Goal: Task Accomplishment & Management: Manage account settings

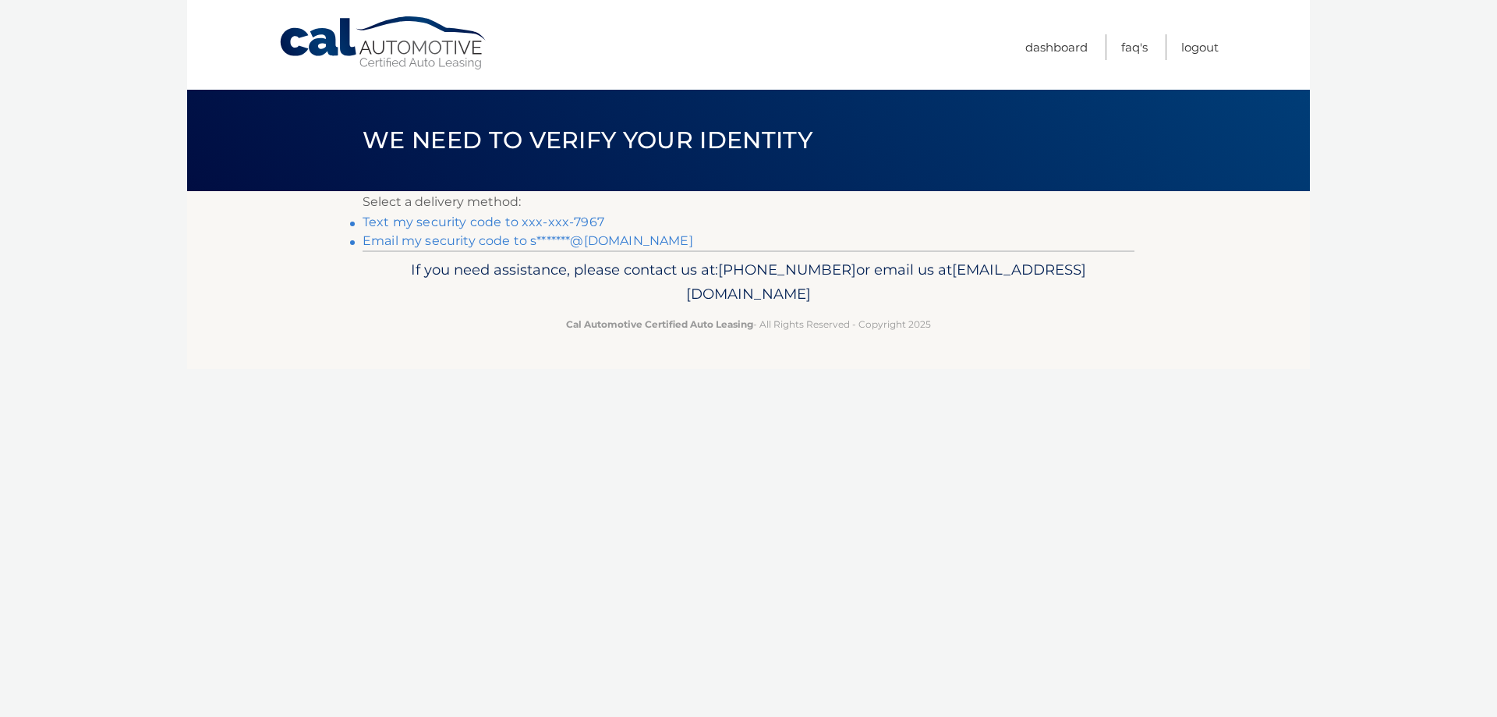
click at [626, 245] on link "Email my security code to s*******@yahoo.com" at bounding box center [528, 240] width 331 height 15
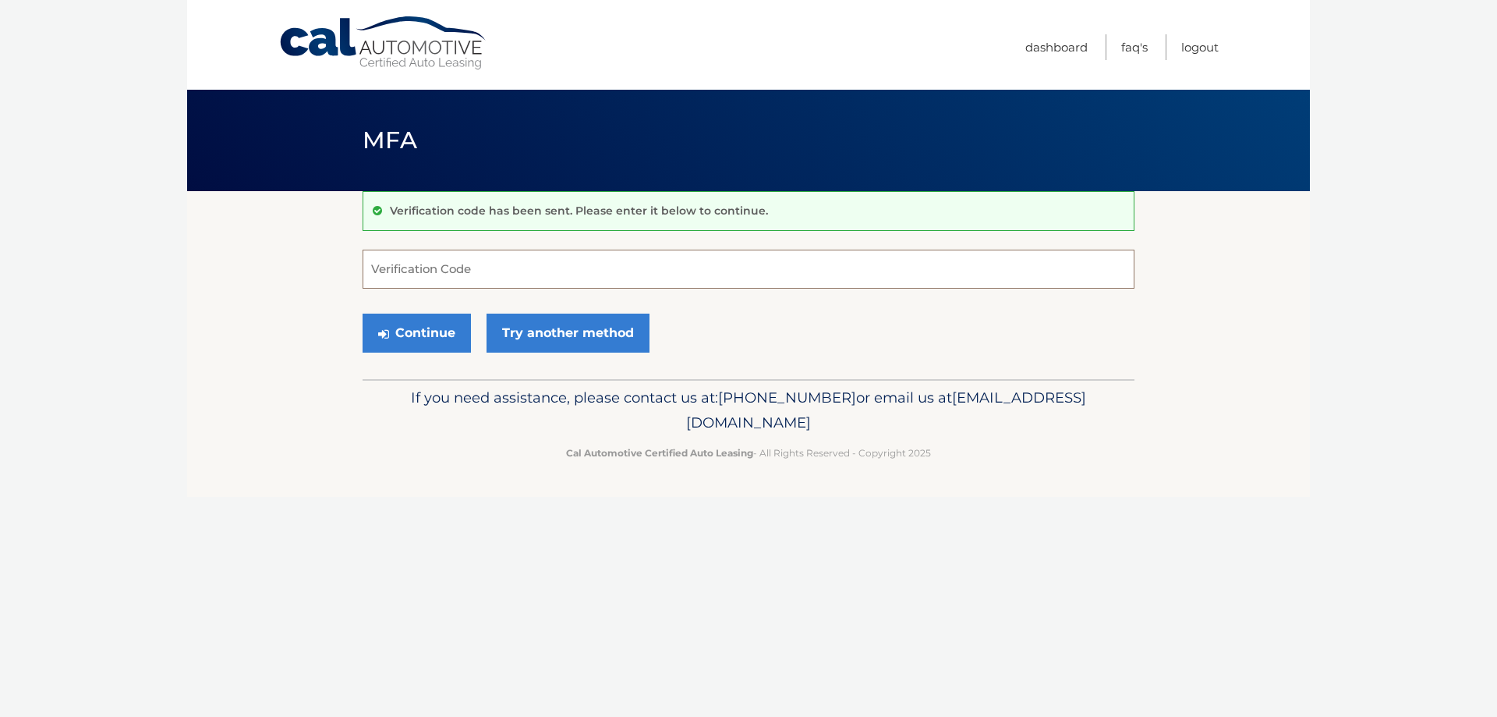
click at [530, 255] on input "Verification Code" at bounding box center [749, 269] width 772 height 39
click at [573, 279] on input "Verification Code" at bounding box center [749, 269] width 772 height 39
type input "043467"
click at [387, 331] on icon "submit" at bounding box center [383, 334] width 11 height 12
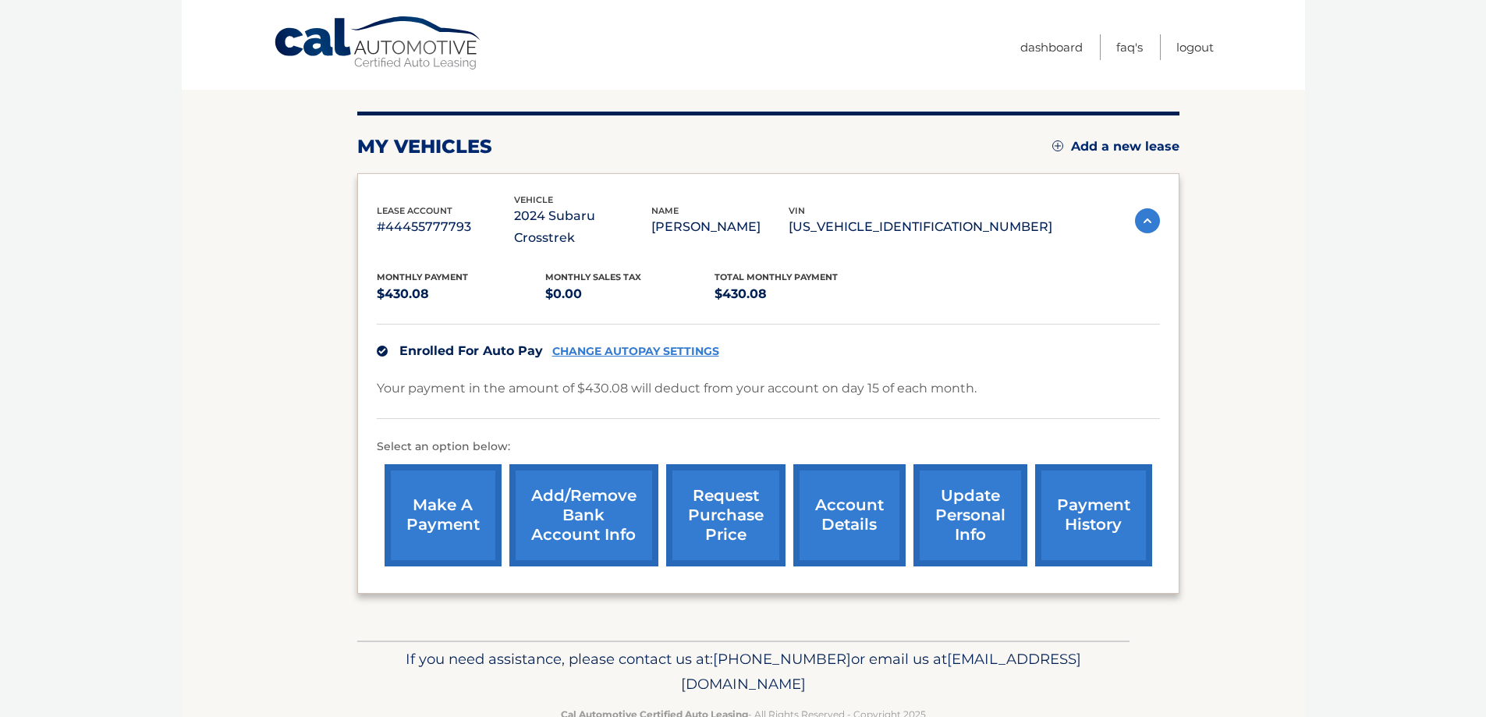
scroll to position [156, 0]
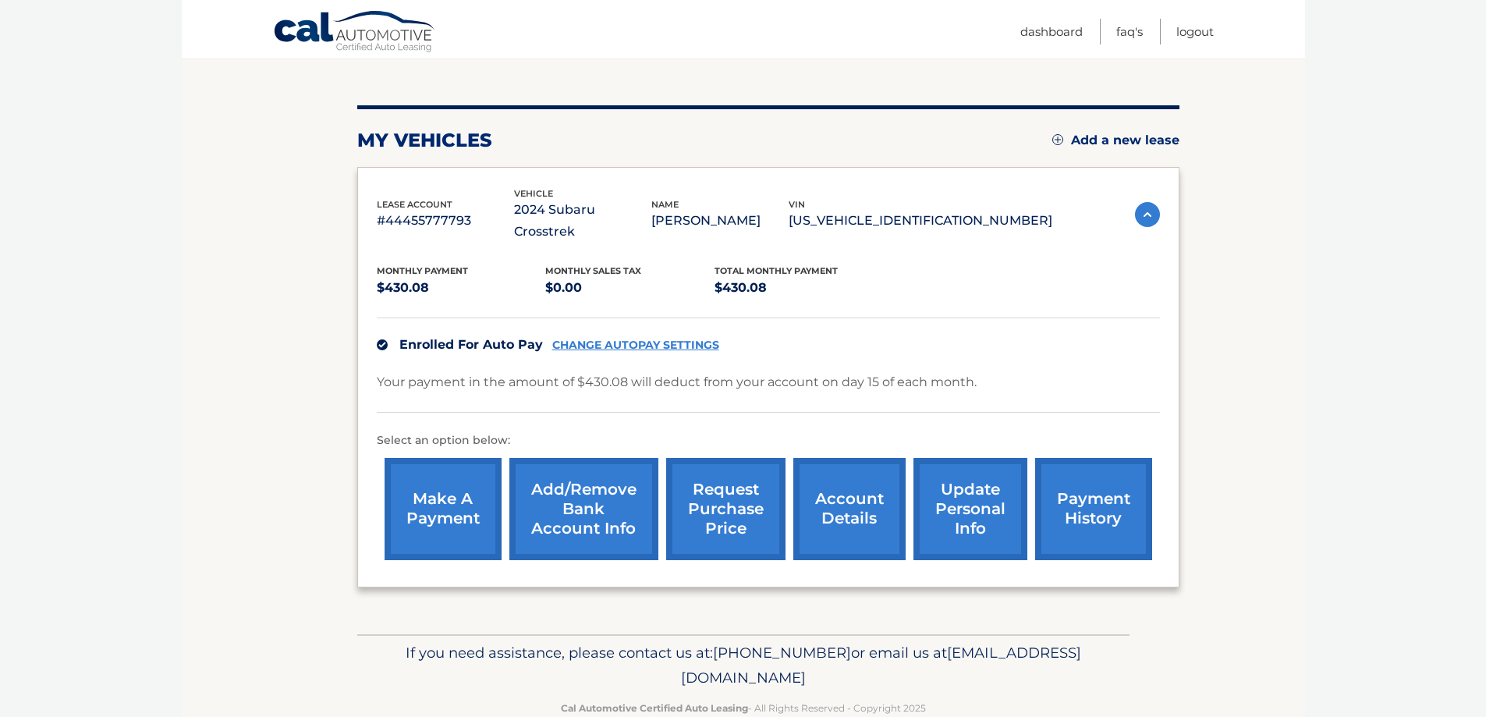
click at [1008, 497] on link "update personal info" at bounding box center [970, 509] width 114 height 102
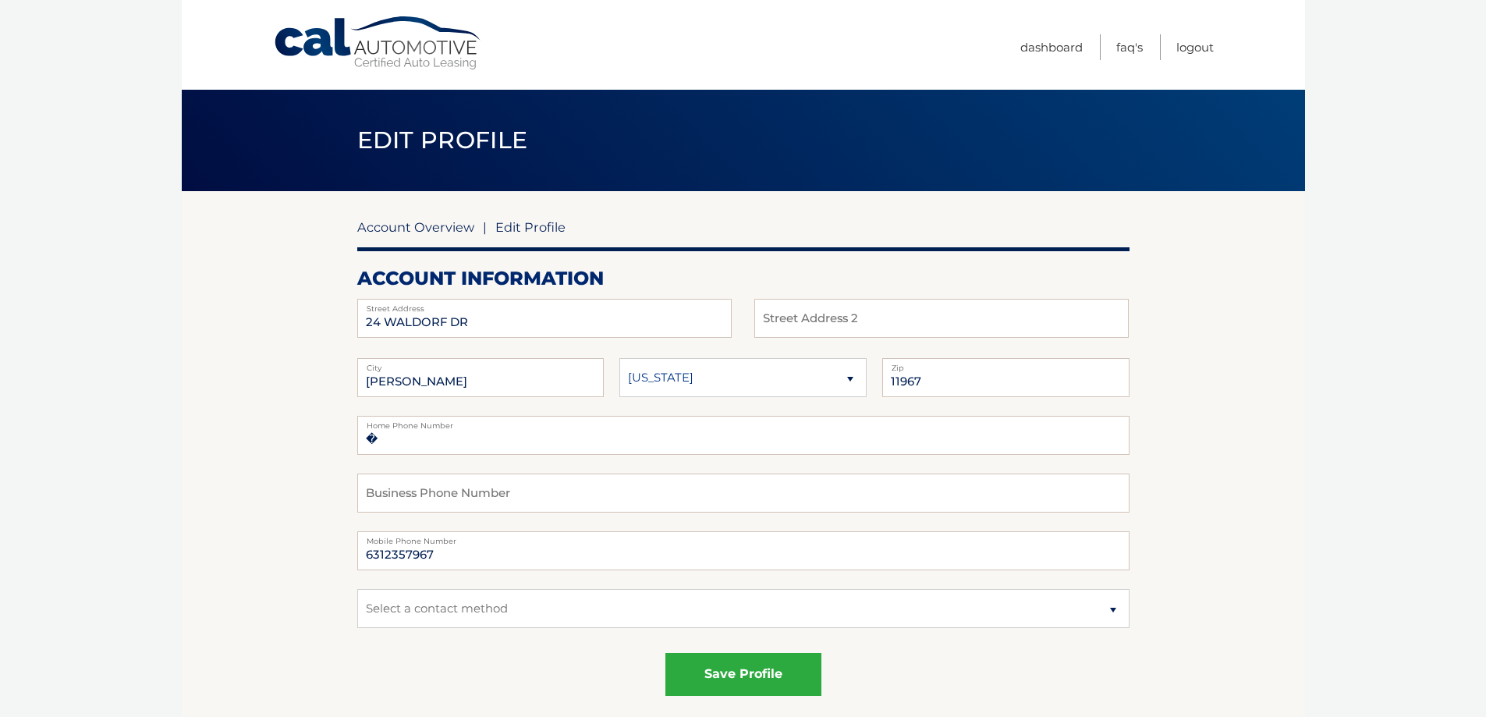
click at [421, 228] on link "Account Overview" at bounding box center [415, 227] width 117 height 16
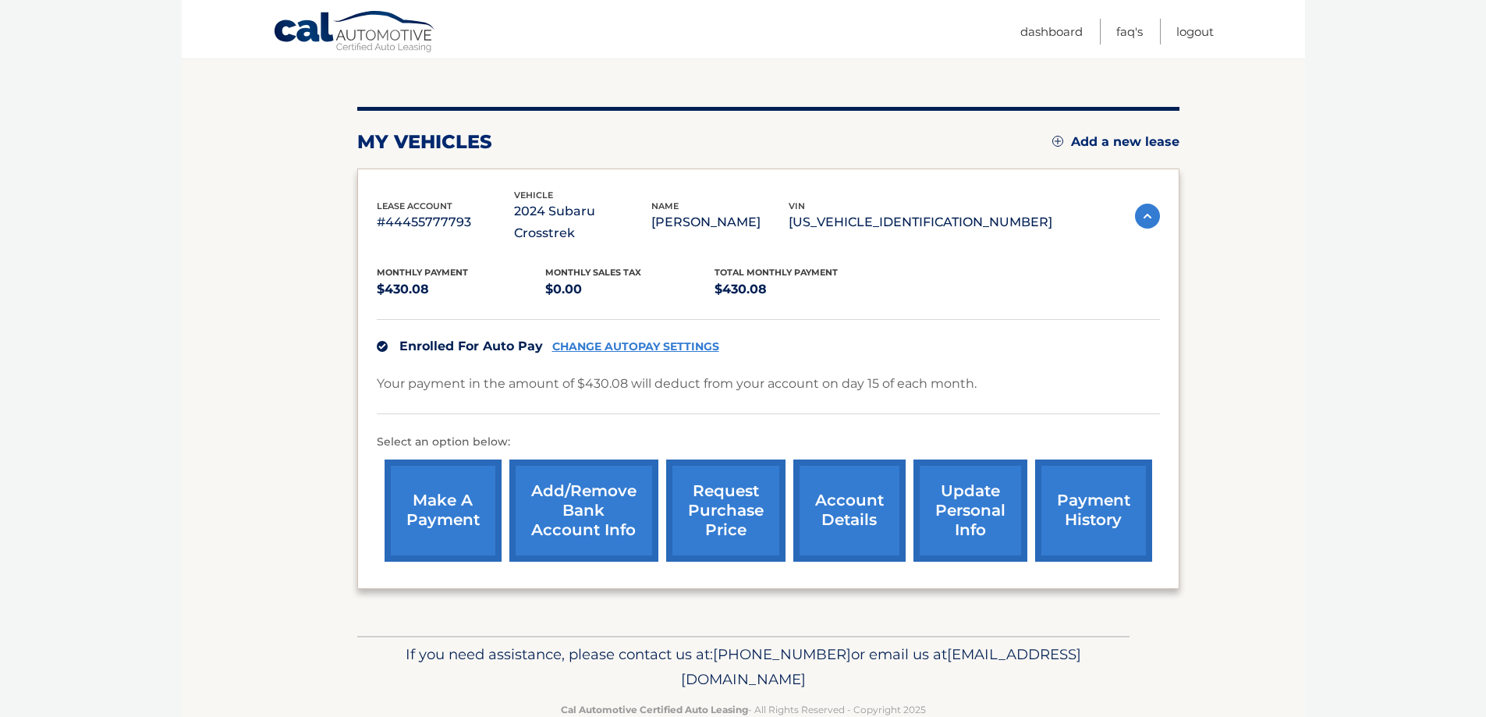
scroll to position [156, 0]
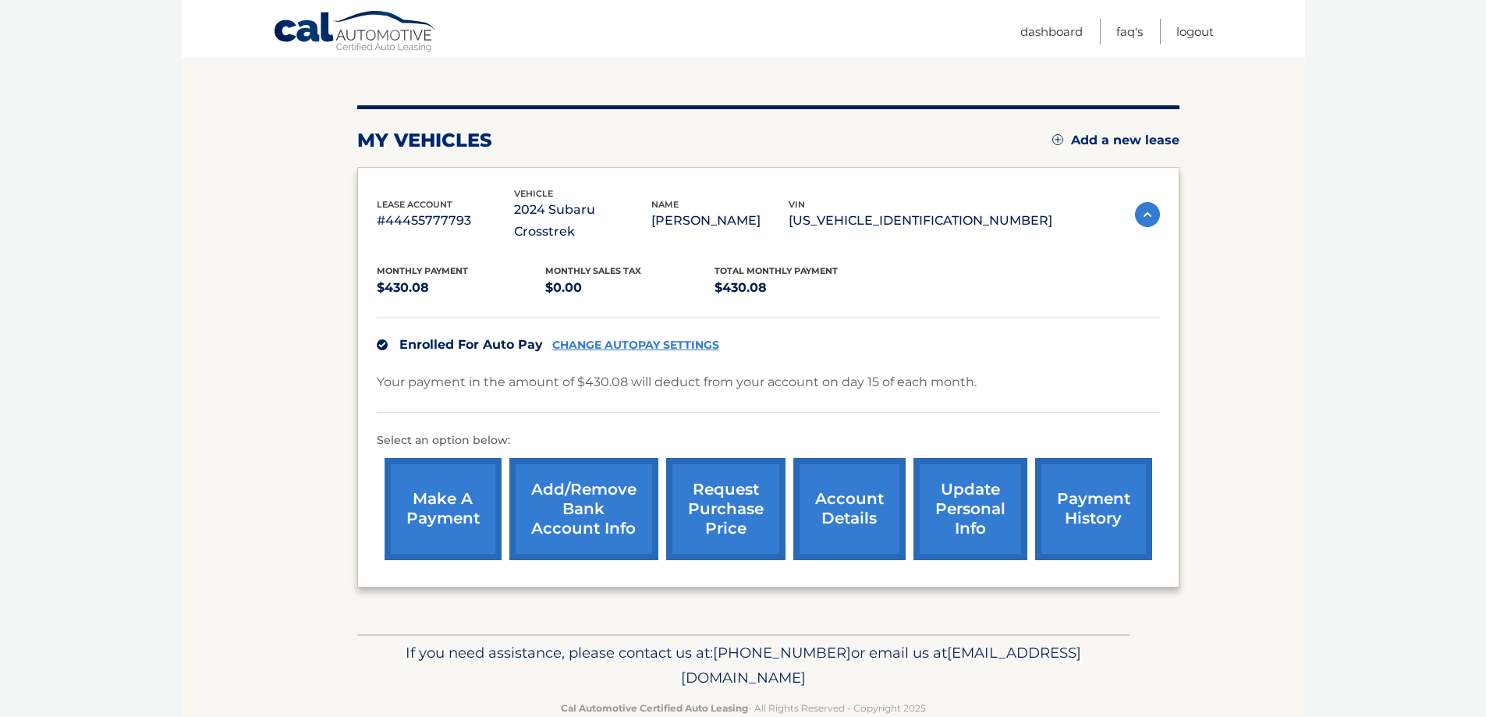
click at [621, 458] on link "Add/Remove bank account info" at bounding box center [583, 509] width 149 height 102
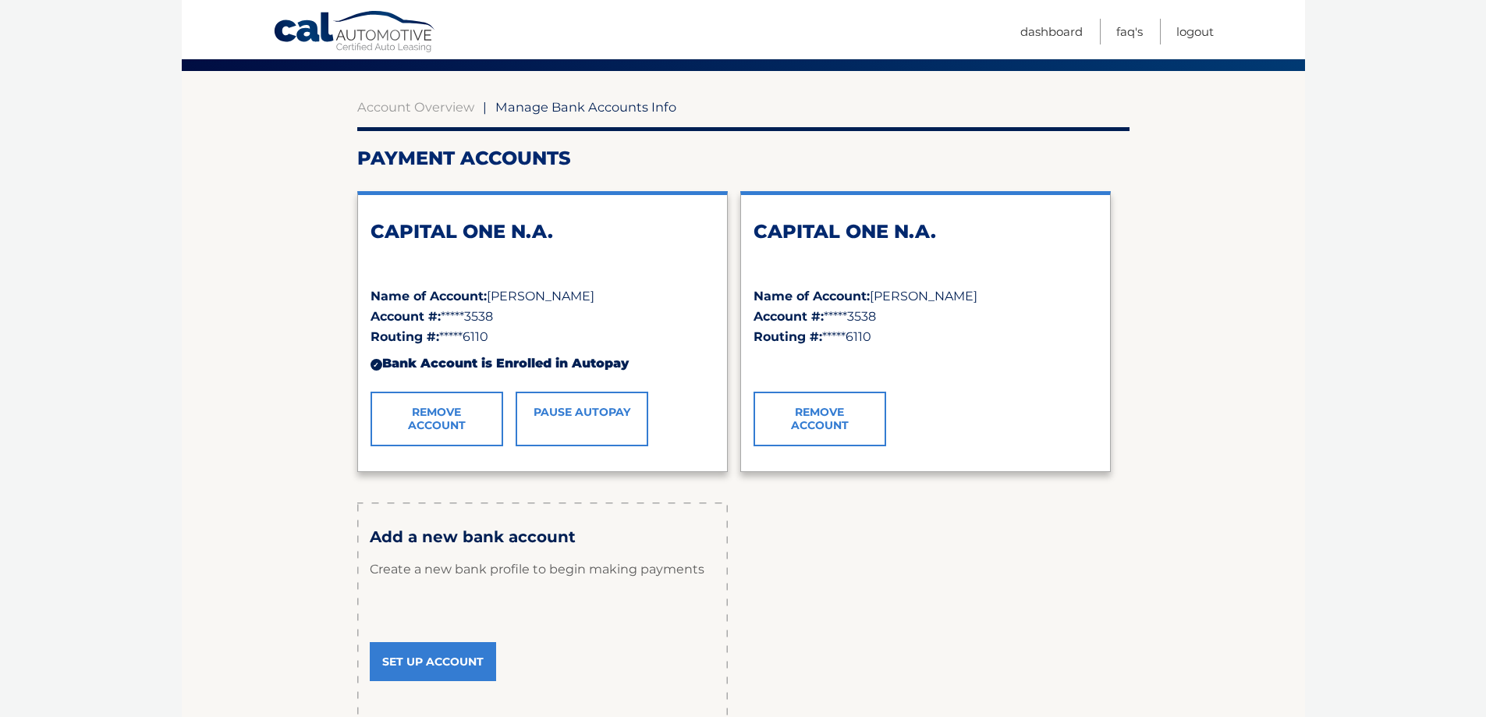
scroll to position [273, 0]
